Goal: Navigation & Orientation: Find specific page/section

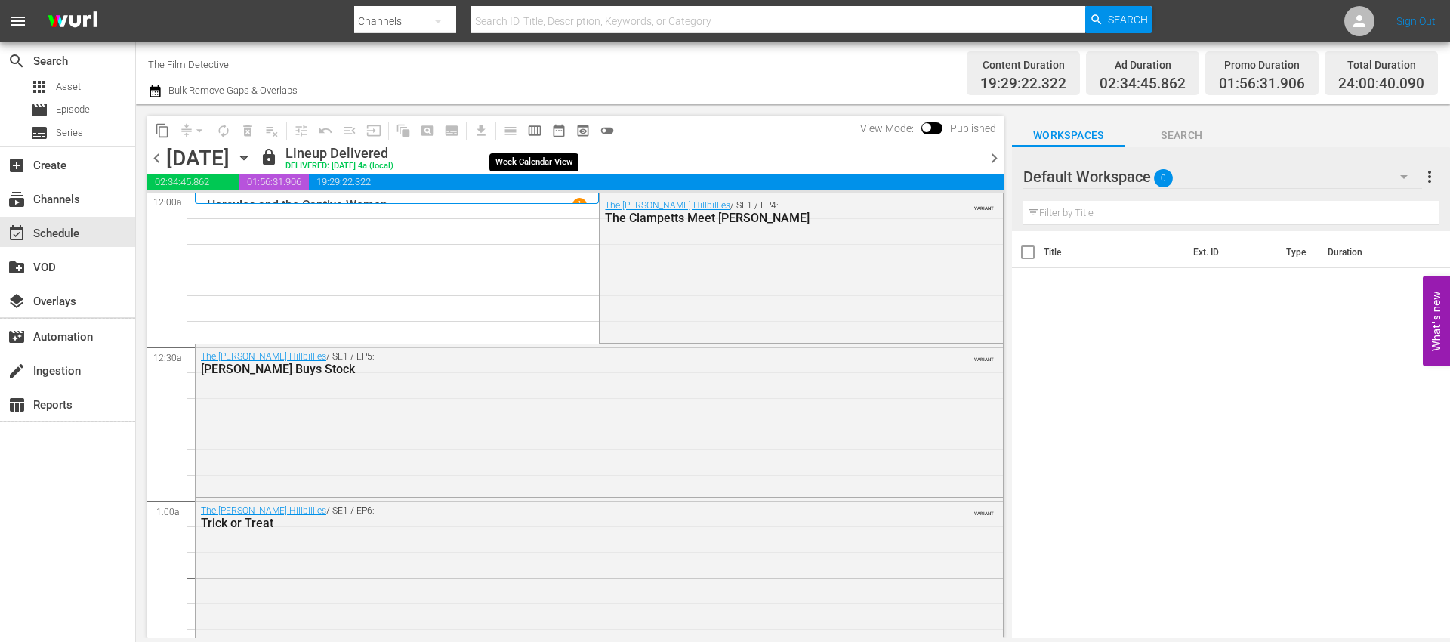
click at [528, 132] on span "calendar_view_week_outlined" at bounding box center [534, 130] width 15 height 15
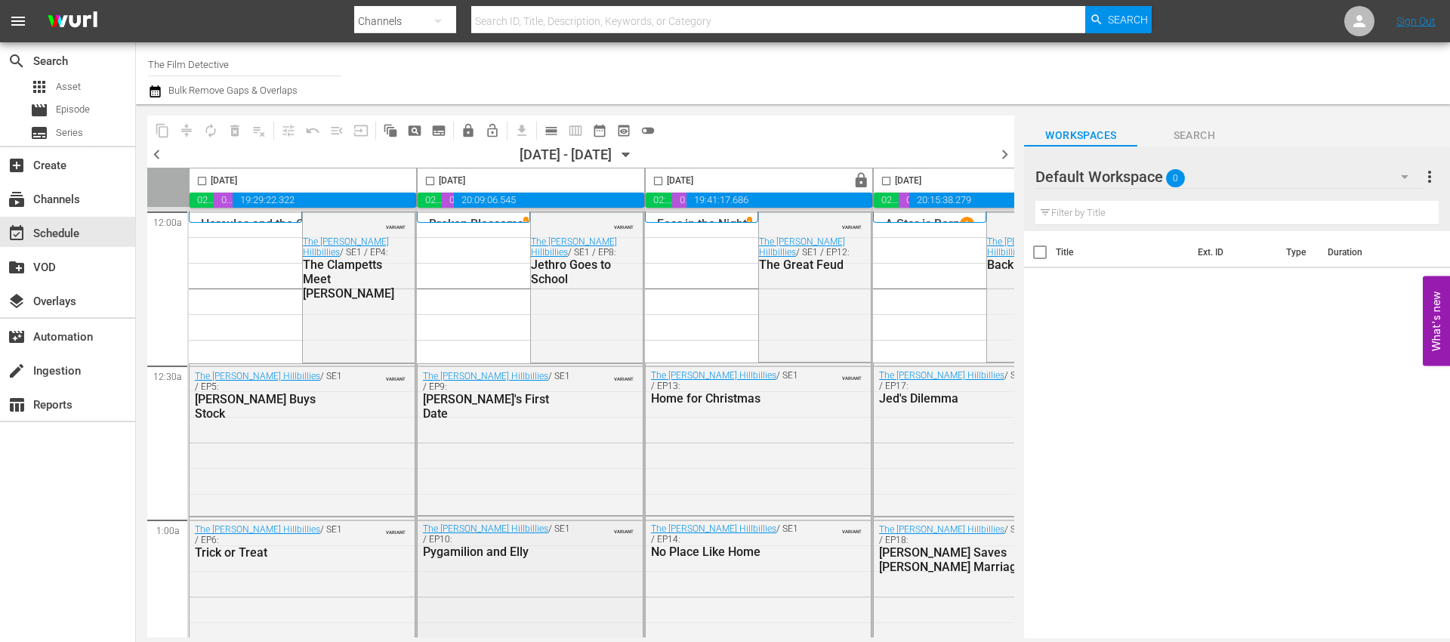
drag, startPoint x: 522, startPoint y: 630, endPoint x: 583, endPoint y: 621, distance: 61.0
click at [583, 621] on div "The [PERSON_NAME] Hillbillies / SE1 / EP10: Pygamilion and Elly VARIANT" at bounding box center [530, 591] width 225 height 151
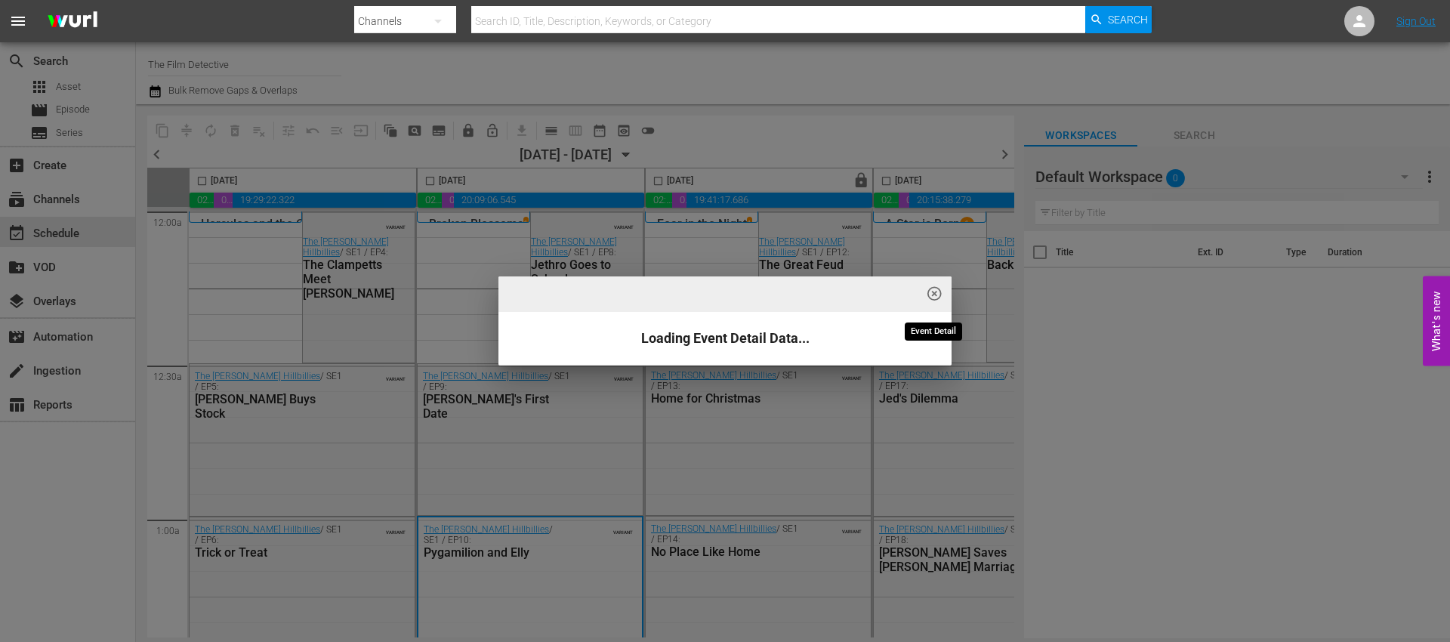
click at [937, 295] on span "highlight_off_icon" at bounding box center [934, 293] width 17 height 17
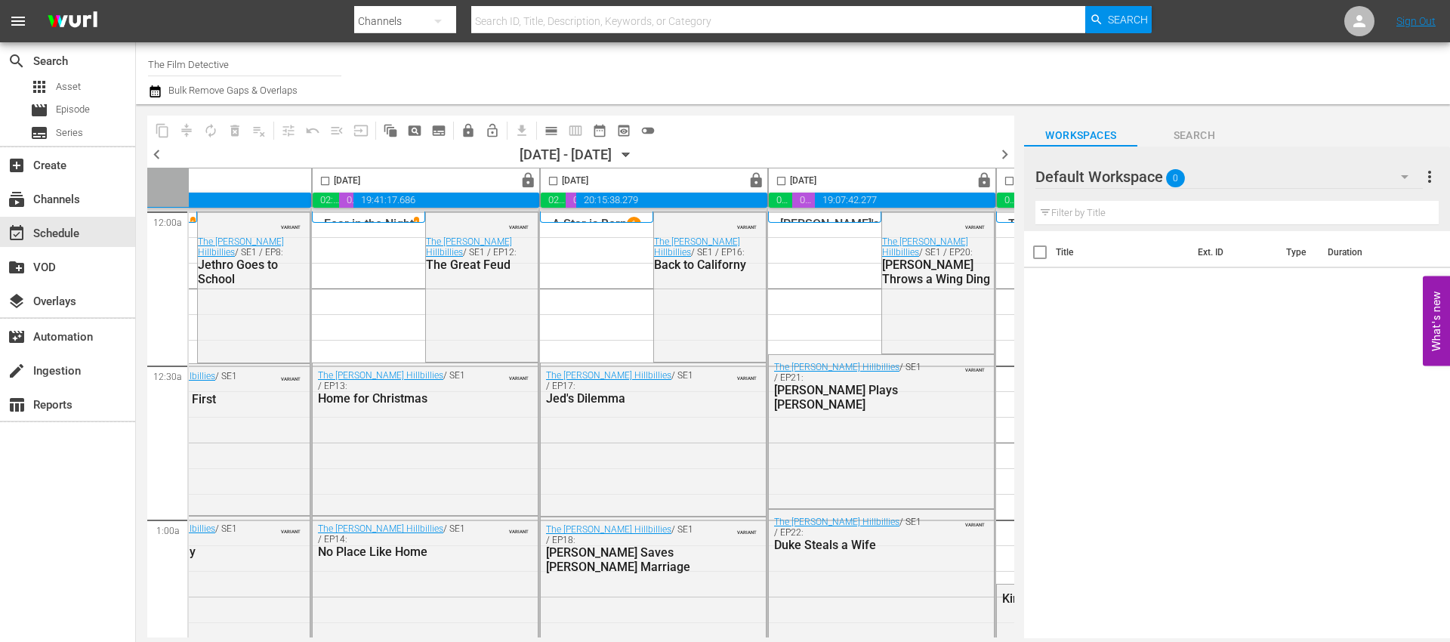
scroll to position [0, 777]
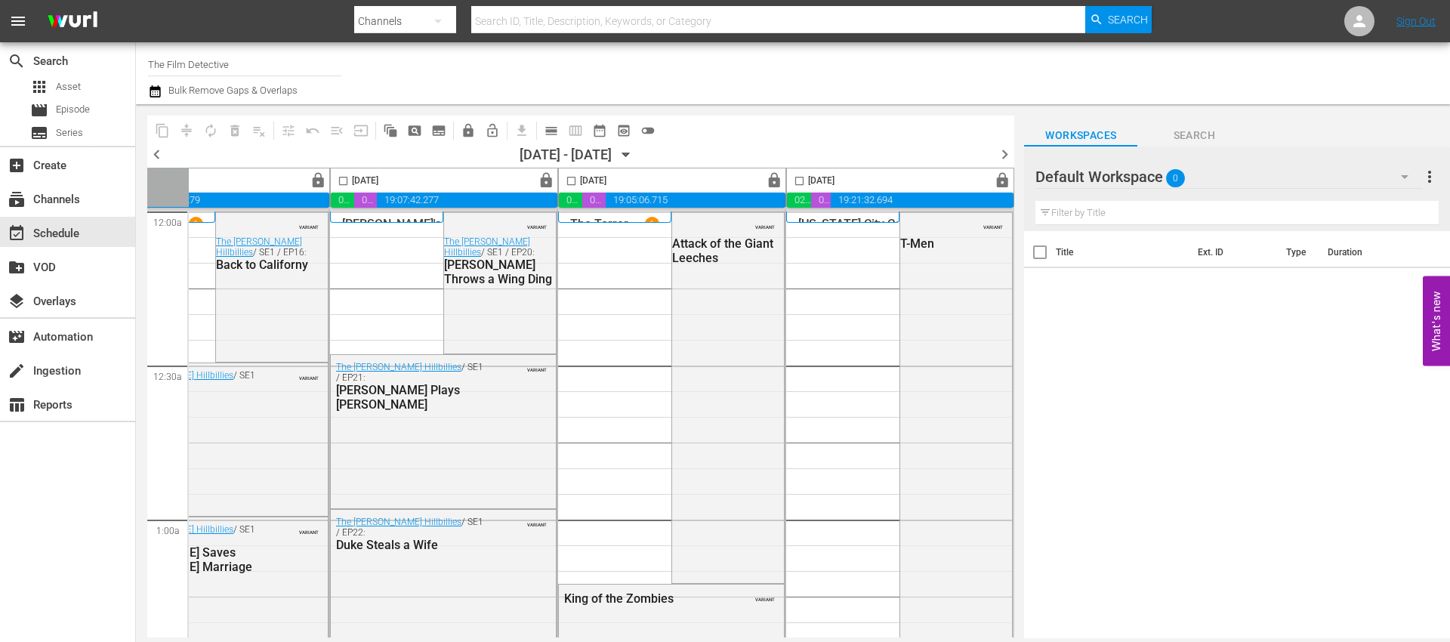
click at [1002, 153] on span "chevron_right" at bounding box center [1004, 154] width 19 height 19
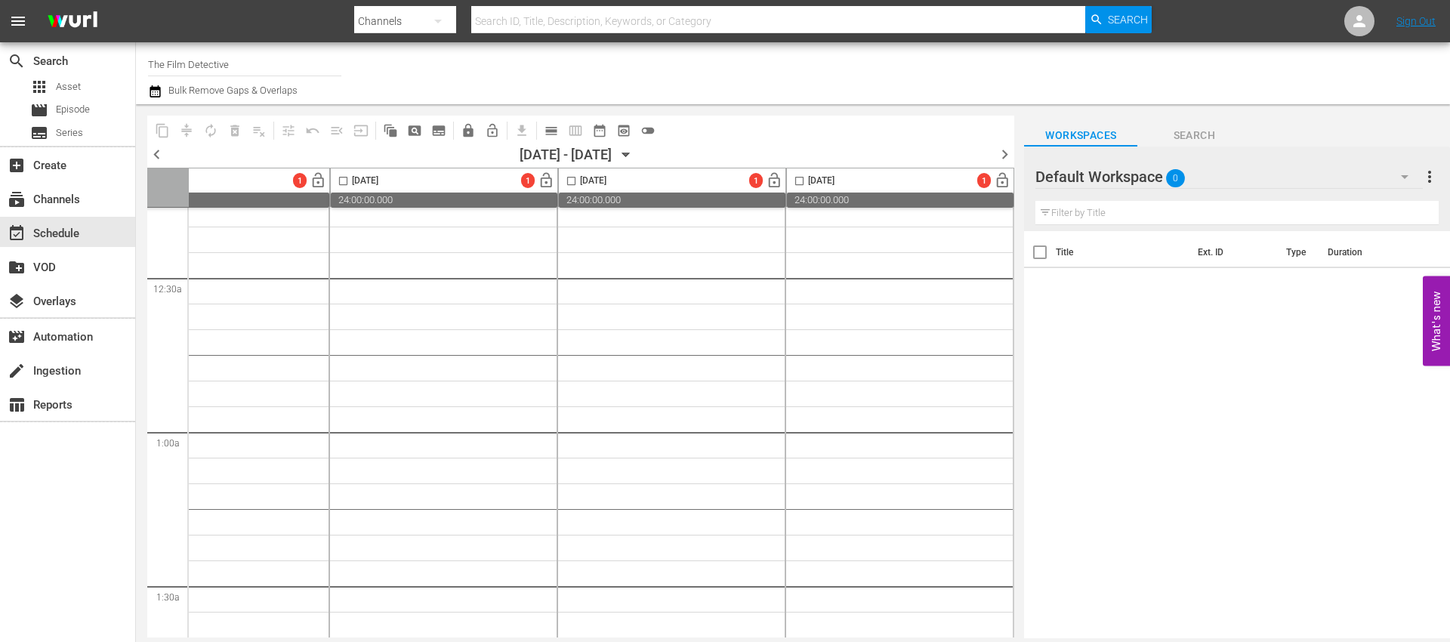
drag, startPoint x: 834, startPoint y: 630, endPoint x: 614, endPoint y: 630, distance: 220.5
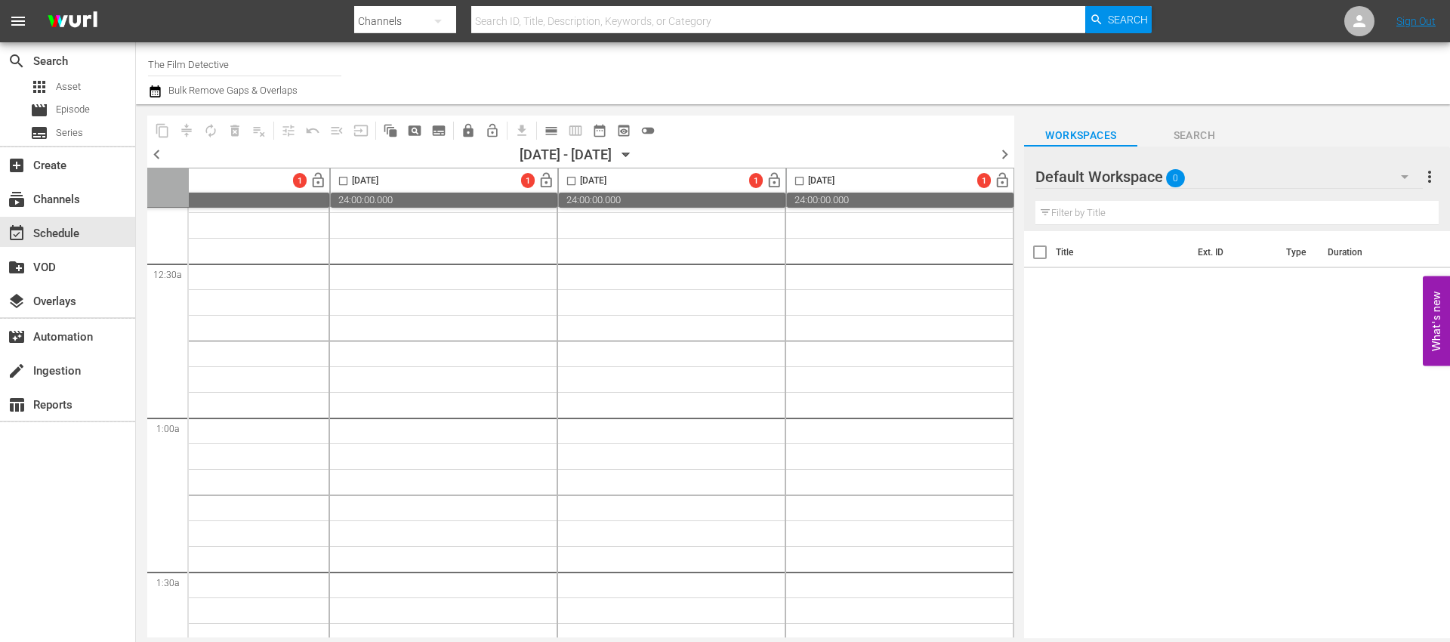
click at [513, 628] on body "menu Search By Channels Search ID, Title, Description, Keywords, or Category Se…" at bounding box center [725, 321] width 1450 height 642
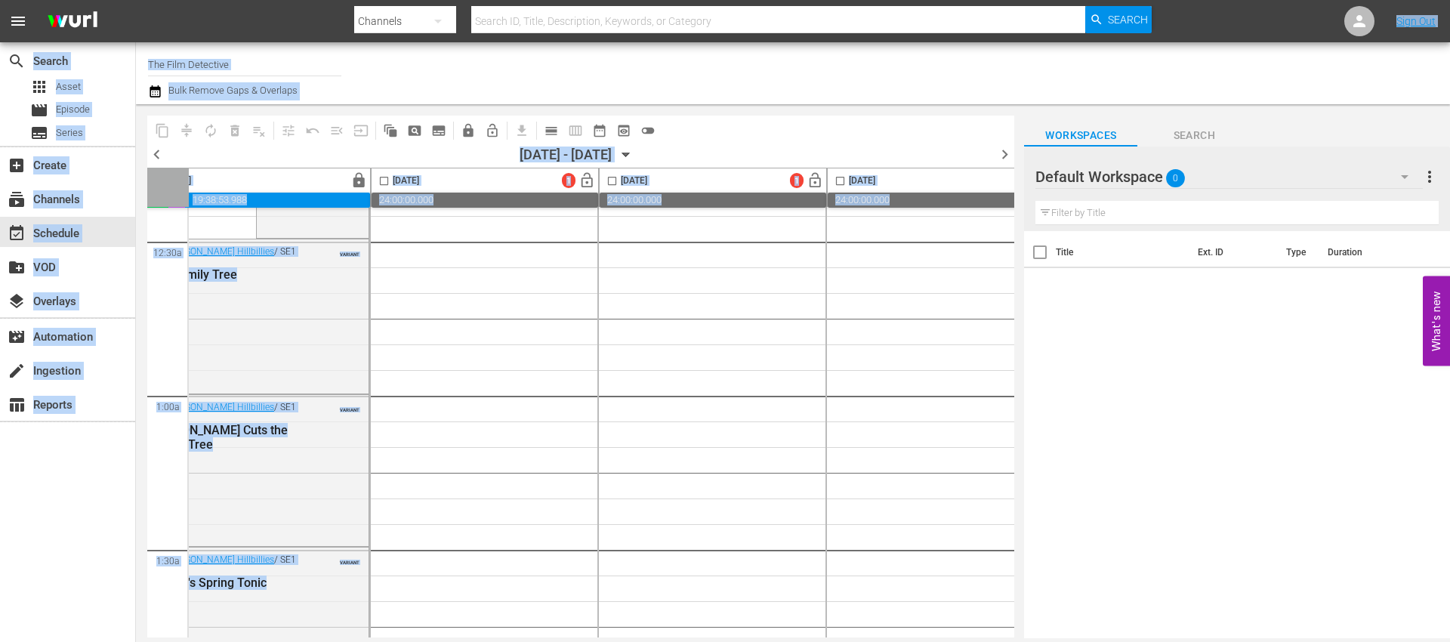
scroll to position [124, 0]
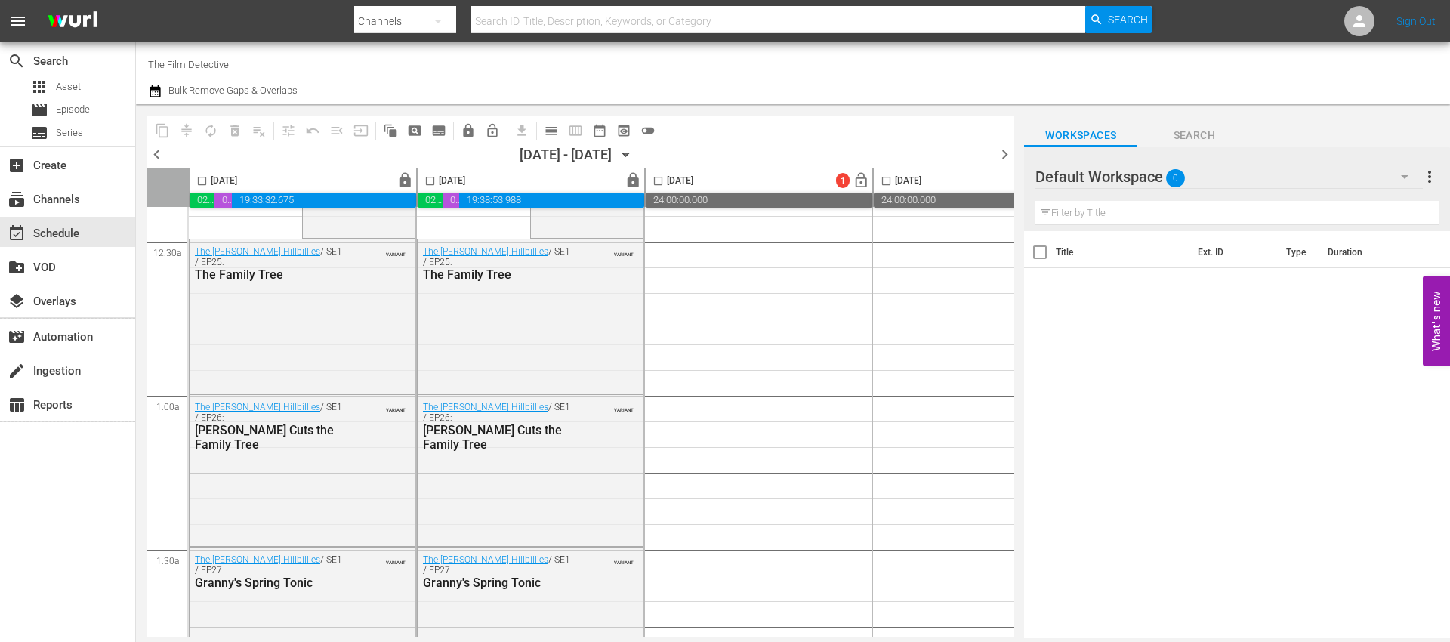
click at [1101, 474] on div "Title Ext. ID Type Duration" at bounding box center [1237, 435] width 426 height 409
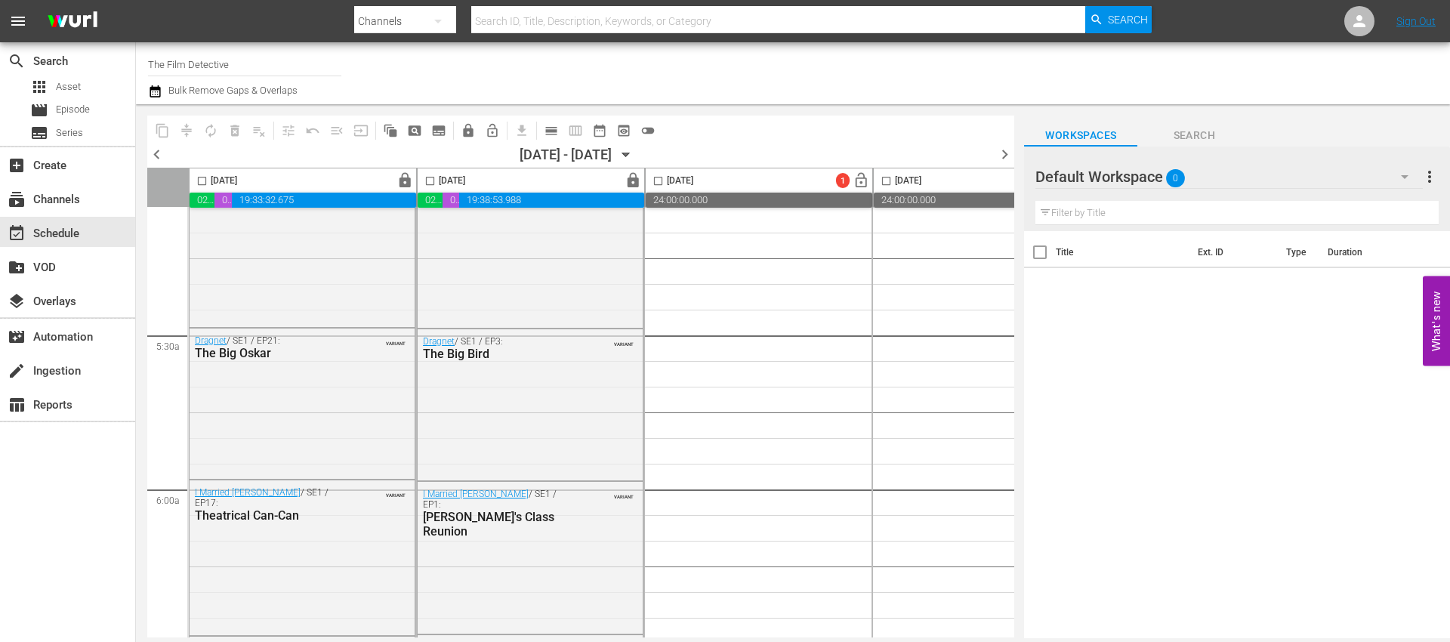
scroll to position [0, 0]
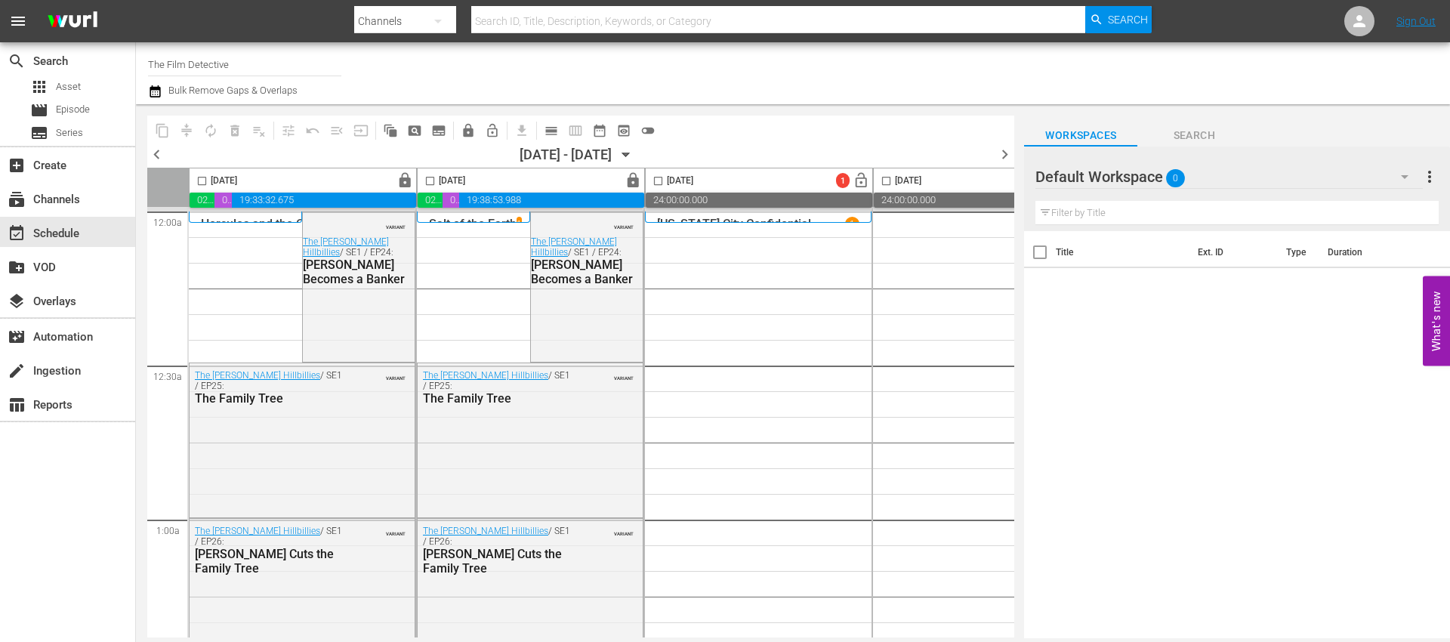
click at [1191, 327] on div "Title Ext. ID Type Duration" at bounding box center [1237, 435] width 426 height 409
